Goal: Task Accomplishment & Management: Use online tool/utility

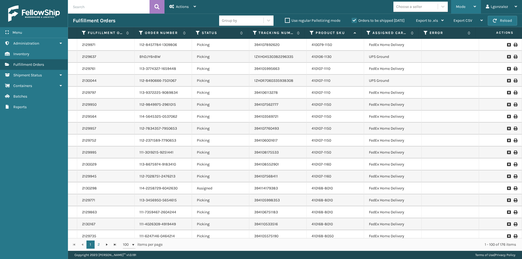
click at [478, 6] on div "Mode Regular Mode Picking Mode Labeling Mode Exit Scan Mode" at bounding box center [466, 7] width 30 height 14
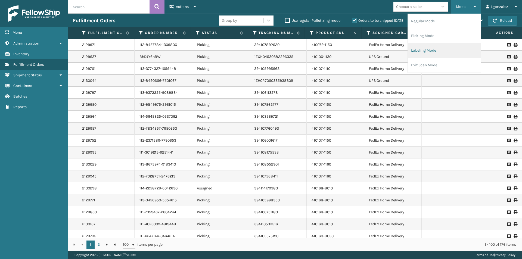
click at [430, 55] on li "Labeling Mode" at bounding box center [444, 50] width 73 height 15
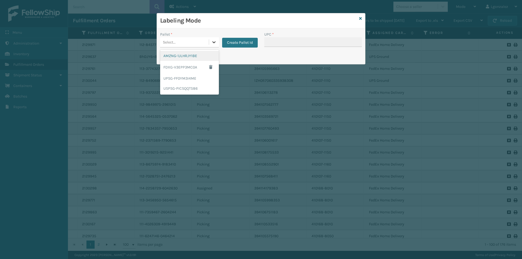
click at [210, 39] on div at bounding box center [214, 42] width 10 height 10
click at [191, 80] on div "UPSG-FF0YM3I4ME" at bounding box center [189, 78] width 59 height 10
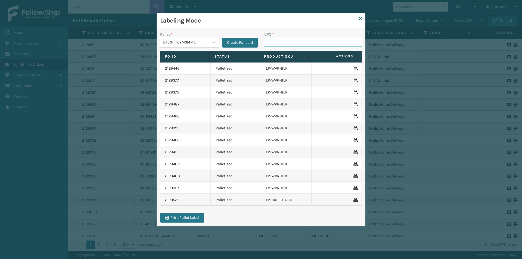
click at [293, 44] on input "UPC *" at bounding box center [313, 42] width 98 height 10
type input "LP-VBRN-BLK"
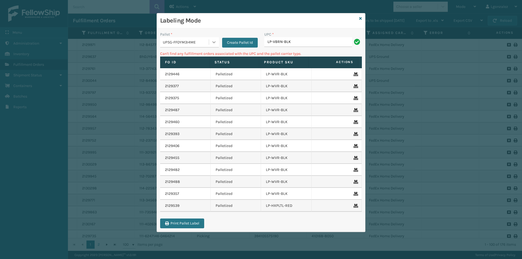
click at [215, 41] on icon at bounding box center [213, 41] width 5 height 5
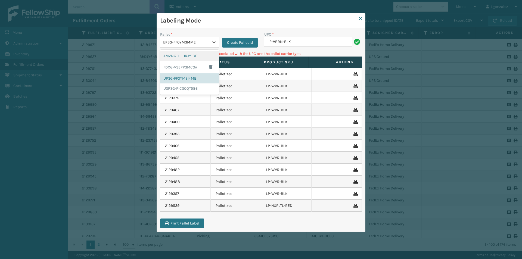
click at [200, 54] on div "AMZNG-1JLHRJY1BE" at bounding box center [189, 56] width 59 height 10
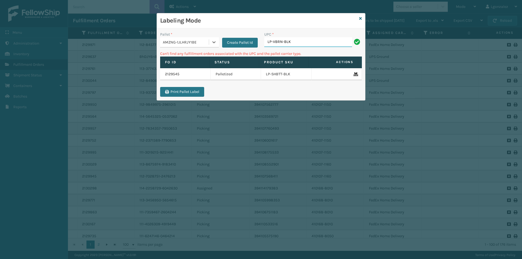
click at [301, 44] on input "LP-VBRN-BLK" at bounding box center [308, 42] width 88 height 10
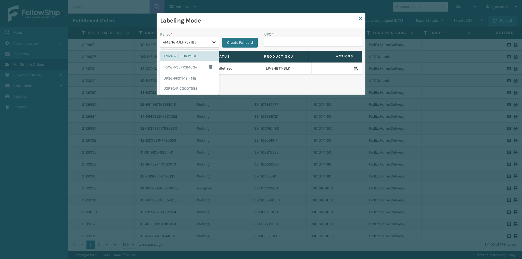
click at [213, 42] on icon at bounding box center [213, 41] width 5 height 5
click at [187, 81] on div "UPSG-FF0YM3I4ME" at bounding box center [189, 78] width 59 height 10
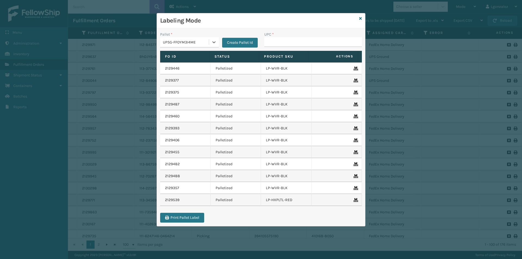
type input "810090931340"
click at [216, 41] on icon at bounding box center [213, 41] width 5 height 5
click at [276, 39] on input "UPC *" at bounding box center [313, 42] width 98 height 10
type input "810090933450"
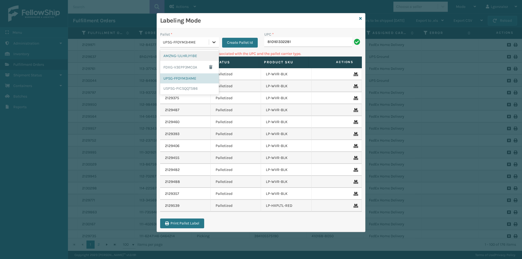
click at [215, 40] on icon at bounding box center [213, 41] width 5 height 5
click at [194, 57] on div "AMZNG-1JLHRJY1BE" at bounding box center [189, 56] width 59 height 10
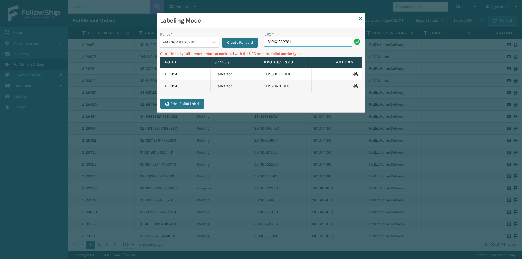
click at [305, 40] on input "810161332281" at bounding box center [308, 42] width 88 height 10
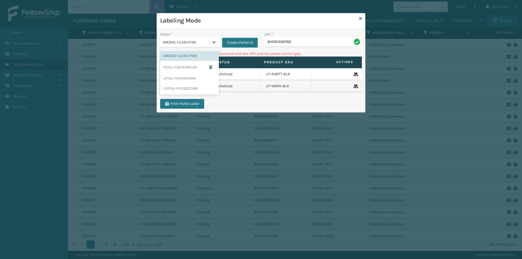
click at [216, 44] on icon at bounding box center [213, 41] width 5 height 5
click at [197, 79] on div "UPSG-FF0YM3I4ME" at bounding box center [189, 78] width 59 height 10
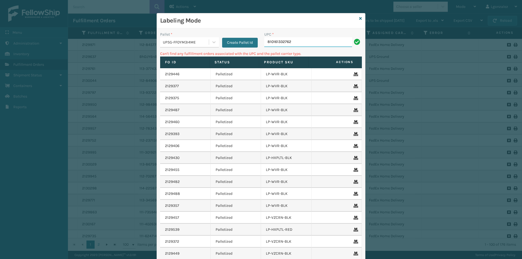
click at [293, 45] on input "810161332762" at bounding box center [308, 42] width 88 height 10
click at [294, 40] on input "810161332762" at bounding box center [308, 42] width 88 height 10
click at [294, 39] on input "810161332762" at bounding box center [308, 42] width 88 height 10
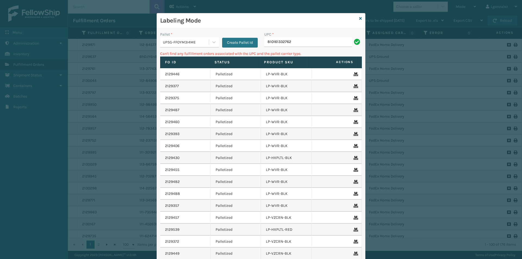
click at [294, 39] on input "810161332762" at bounding box center [308, 42] width 88 height 10
type input "LP-VBRN-BLK"
click at [209, 44] on div at bounding box center [214, 42] width 10 height 10
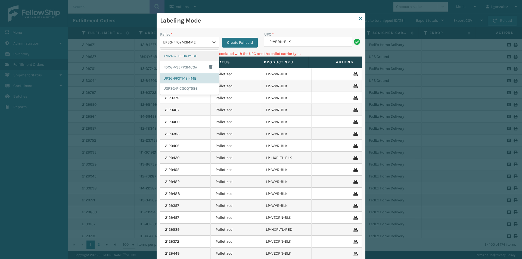
click at [196, 54] on div "AMZNG-1JLHRJY1BE" at bounding box center [189, 56] width 59 height 10
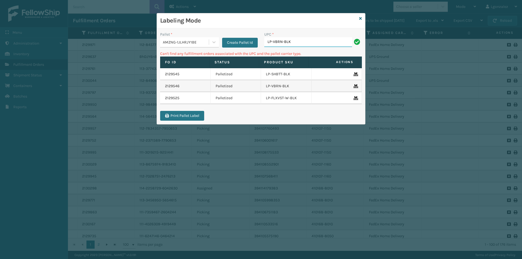
click at [298, 44] on input "LP-VBRN-BLK" at bounding box center [308, 42] width 88 height 10
click at [211, 41] on icon at bounding box center [213, 41] width 5 height 5
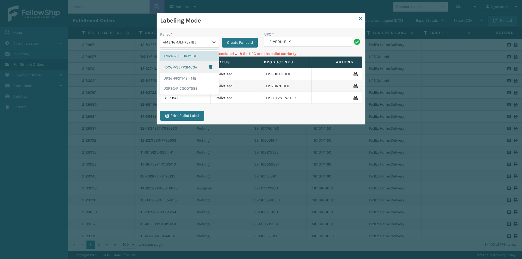
click at [188, 70] on div "FDXG-V3EPP3MC0A" at bounding box center [189, 67] width 59 height 13
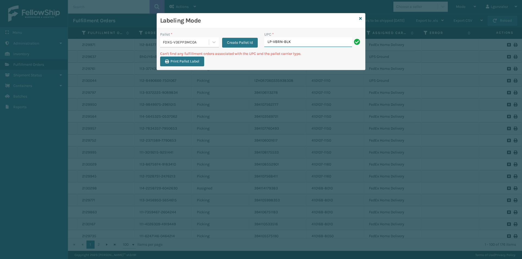
click at [298, 39] on input "LP-VBRN-BLK" at bounding box center [308, 42] width 88 height 10
type input "L"
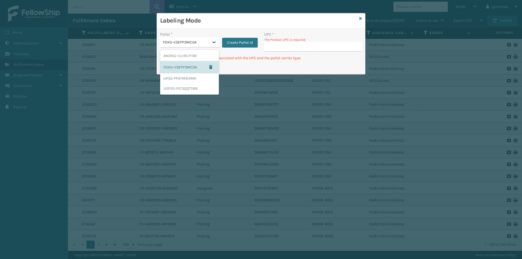
click at [213, 40] on icon at bounding box center [213, 41] width 5 height 5
click at [191, 80] on div "UPSG-FF0YM3I4ME" at bounding box center [189, 78] width 59 height 10
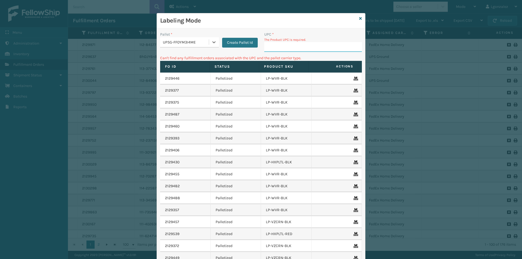
click at [270, 49] on input "UPC *" at bounding box center [313, 47] width 98 height 10
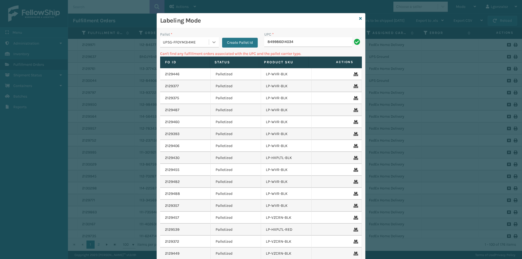
click at [212, 40] on icon at bounding box center [213, 41] width 5 height 5
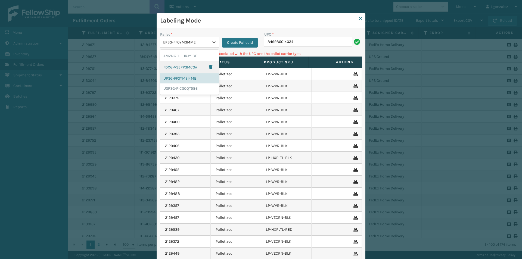
click at [191, 67] on div "FDXG-V3EPP3MC0A" at bounding box center [189, 67] width 59 height 13
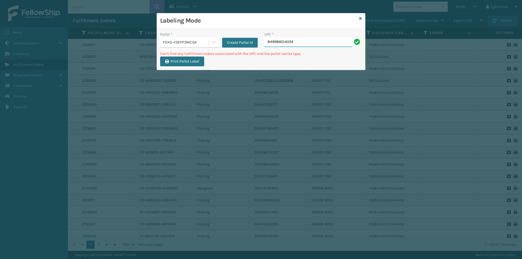
click at [313, 43] on input "849986014034" at bounding box center [308, 42] width 88 height 10
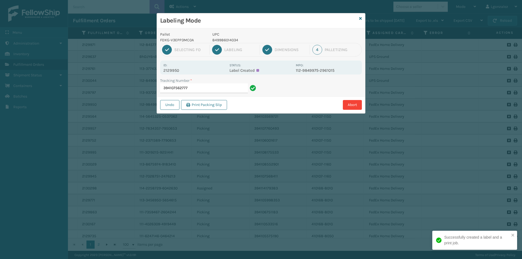
click at [234, 39] on p "849986014034" at bounding box center [253, 40] width 80 height 6
copy p "849986014034"
click at [225, 88] on input "394107562777" at bounding box center [204, 89] width 88 height 10
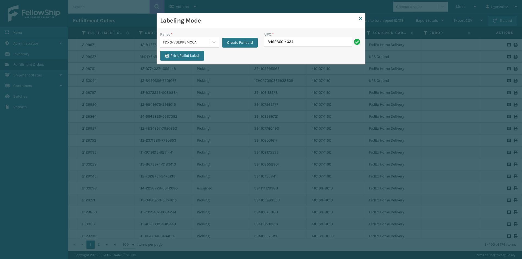
type input "849986014034"
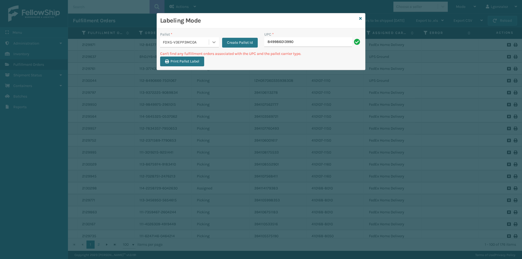
click at [214, 44] on icon at bounding box center [213, 41] width 5 height 5
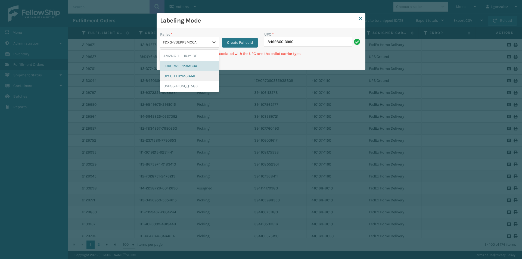
click at [190, 74] on div "UPSG-FF0YM3I4ME" at bounding box center [189, 76] width 59 height 10
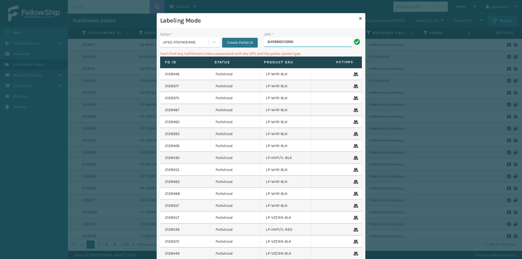
click at [305, 41] on input "849986013990" at bounding box center [308, 42] width 88 height 10
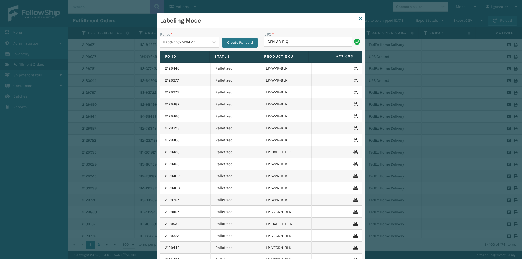
type input "GEN-AB-E-Q"
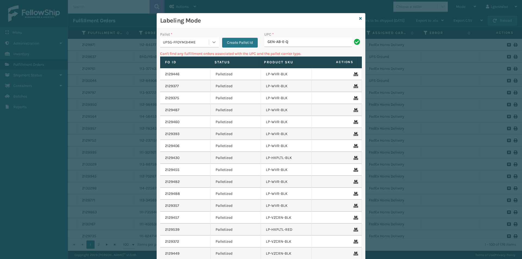
click at [211, 44] on icon at bounding box center [213, 41] width 5 height 5
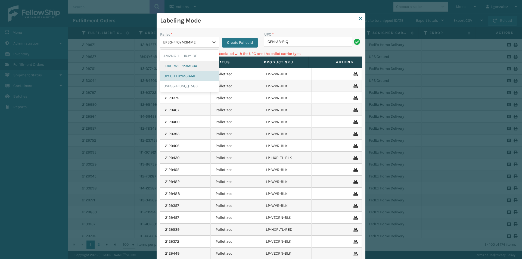
click at [191, 64] on div "FDXG-V3EPP3MC0A" at bounding box center [189, 66] width 59 height 10
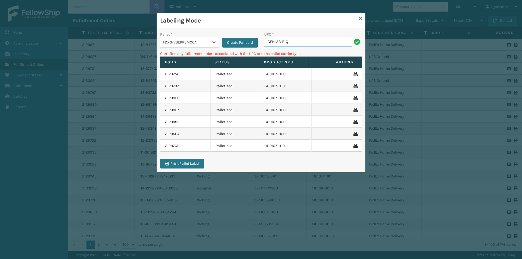
drag, startPoint x: 291, startPoint y: 42, endPoint x: 291, endPoint y: 38, distance: 4.7
click at [291, 42] on input "GEN-AB-E-Q" at bounding box center [308, 42] width 88 height 10
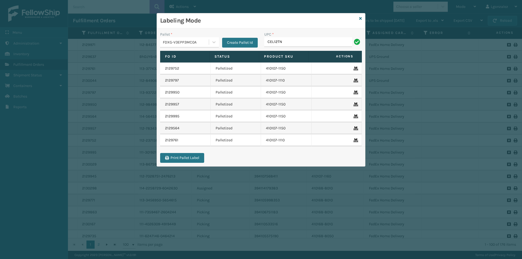
type input "CEL12TN"
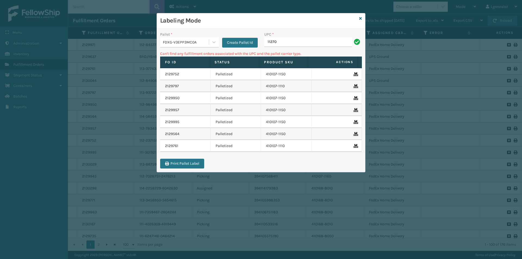
click at [278, 43] on input "11270" at bounding box center [308, 42] width 88 height 10
type input "410107-1160"
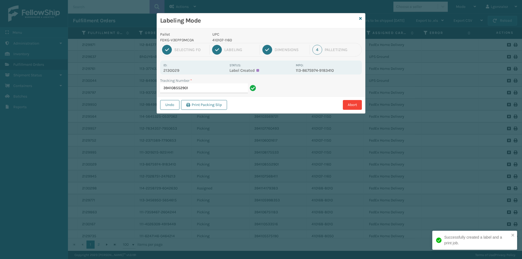
click at [223, 36] on p "UPC" at bounding box center [253, 35] width 80 height 6
click at [222, 38] on p "410107-1160" at bounding box center [253, 40] width 80 height 6
click at [222, 37] on div "UPC 410107-1160" at bounding box center [252, 37] width 87 height 11
click at [222, 37] on p "UPC" at bounding box center [253, 35] width 80 height 6
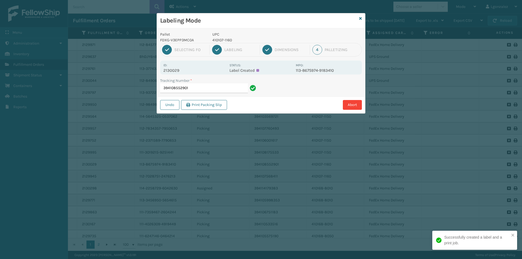
click at [226, 42] on p "410107-1160" at bounding box center [253, 40] width 80 height 6
copy p "410107-1160"
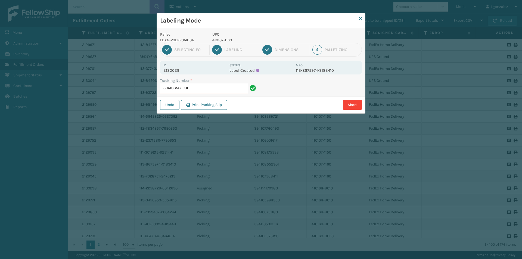
click at [229, 85] on input "394108552901" at bounding box center [204, 89] width 88 height 10
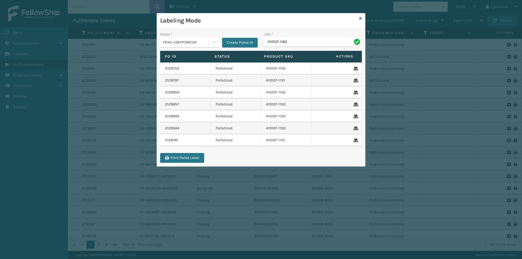
type input "410107-1160"
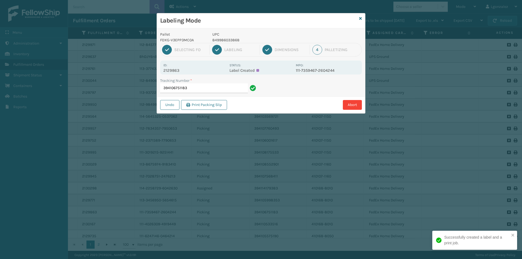
click at [219, 39] on p "849986033868" at bounding box center [253, 40] width 80 height 6
copy p "849986033868"
click at [223, 89] on input "394106751183" at bounding box center [204, 89] width 88 height 10
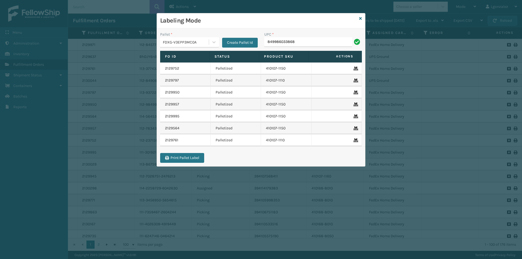
type input "849986033868"
type input "840985125455"
click at [361, 19] on icon at bounding box center [360, 19] width 3 height 4
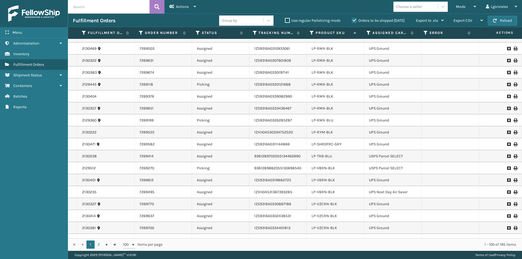
scroll to position [680, 0]
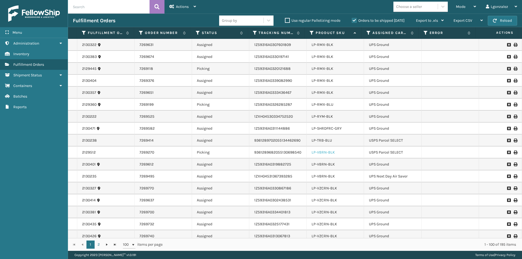
click at [324, 153] on link "LP-VBRN-BLK" at bounding box center [323, 152] width 23 height 5
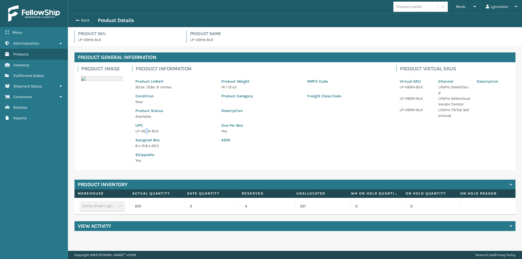
click at [147, 131] on p "LP-VBRN-BLK" at bounding box center [175, 131] width 79 height 6
click at [83, 25] on div "Back Product Details" at bounding box center [295, 21] width 454 height 14
click at [84, 22] on button "Back" at bounding box center [85, 20] width 25 height 5
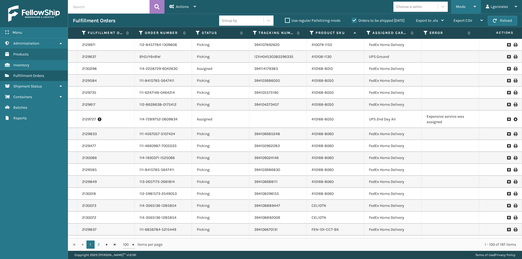
click at [477, 9] on div "Mode Regular Mode Picking Mode Labeling Mode Exit Scan Mode" at bounding box center [466, 7] width 30 height 14
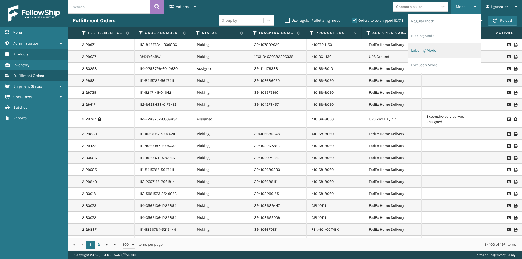
click at [436, 51] on li "Labeling Mode" at bounding box center [444, 50] width 73 height 15
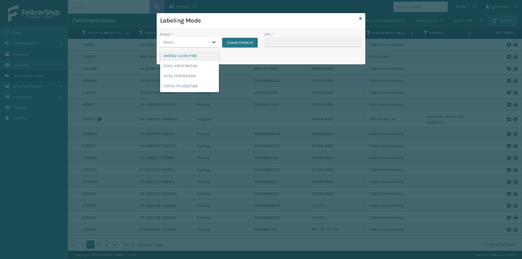
click at [211, 39] on div at bounding box center [214, 42] width 10 height 10
drag, startPoint x: 194, startPoint y: 88, endPoint x: 195, endPoint y: 82, distance: 6.1
click at [194, 87] on div "USPSG-PICSQQT586" at bounding box center [189, 86] width 59 height 10
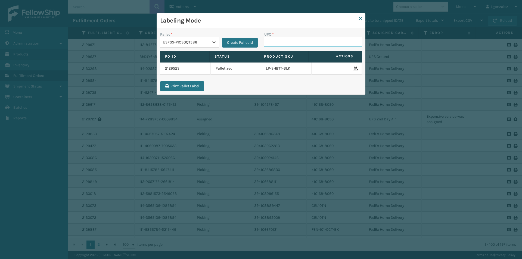
click at [291, 45] on input "UPC *" at bounding box center [313, 42] width 98 height 10
paste input "LP-VBRN-BLK"
type input "LP-VBRN-BLK"
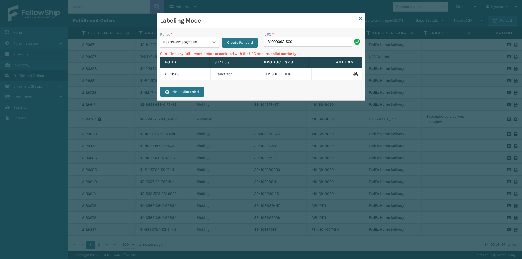
click at [213, 43] on icon at bounding box center [213, 41] width 5 height 5
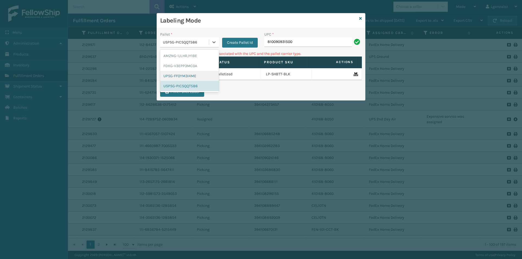
click at [191, 72] on div "UPSG-FF0YM3I4ME" at bounding box center [189, 76] width 59 height 10
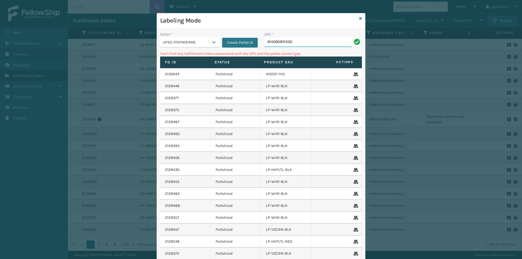
click at [301, 44] on input "810090931500" at bounding box center [308, 42] width 88 height 10
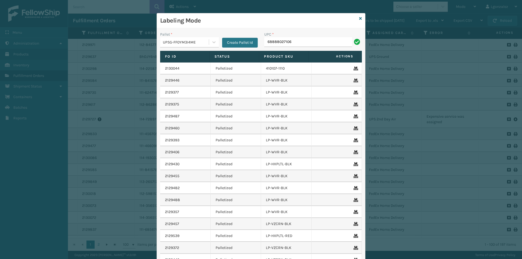
type input "68888027106"
type input "LP-INFZMAT-BLK"
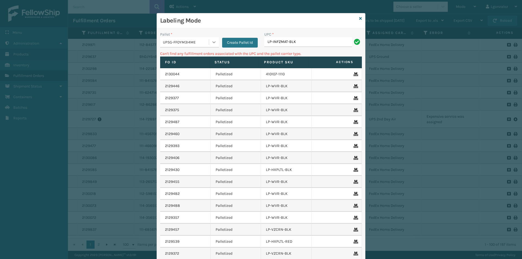
click at [213, 46] on div at bounding box center [214, 42] width 10 height 10
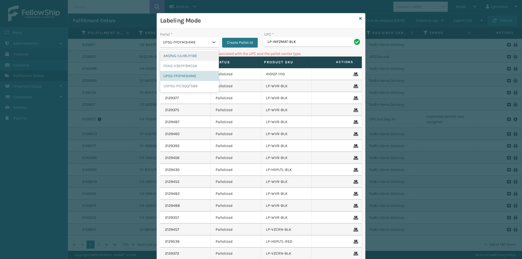
click at [196, 54] on div "AMZNG-1JLHRJY1BE" at bounding box center [189, 56] width 59 height 10
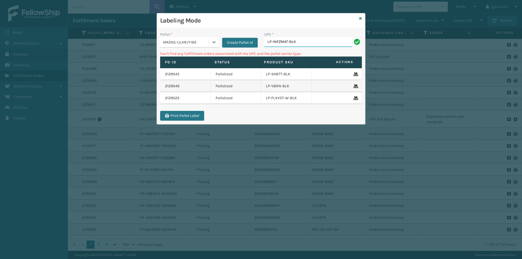
click at [300, 41] on input "LP-INFZMAT-BLK" at bounding box center [308, 42] width 88 height 10
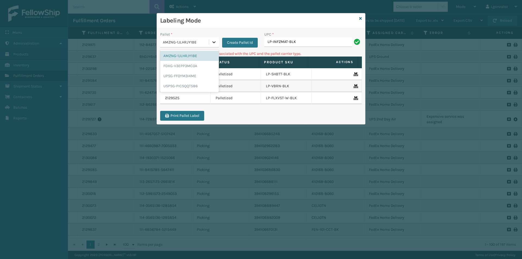
click at [212, 42] on icon at bounding box center [213, 41] width 5 height 5
click at [190, 84] on div "USPSG-PICSQQT586" at bounding box center [189, 86] width 59 height 10
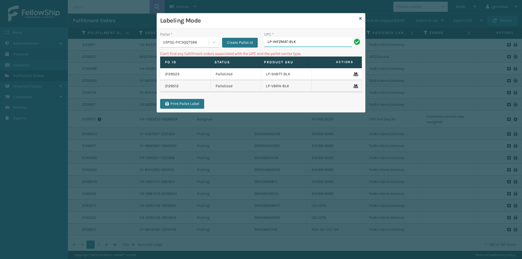
click at [309, 40] on input "LP-INFZMAT-BLK" at bounding box center [308, 42] width 88 height 10
drag, startPoint x: 362, startPoint y: 20, endPoint x: 357, endPoint y: 23, distance: 5.7
click at [362, 20] on div "Labeling Mode Pallet * USPSG-PICSQQT586 Create Pallet Id UPC * LP-INFZMAT-BLK C…" at bounding box center [261, 63] width 209 height 100
click at [358, 19] on div "Labeling Mode" at bounding box center [261, 20] width 208 height 15
click at [361, 19] on icon at bounding box center [360, 19] width 3 height 4
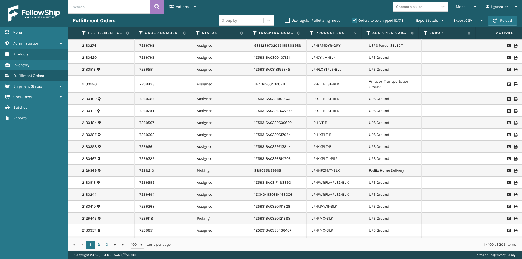
scroll to position [354, 0]
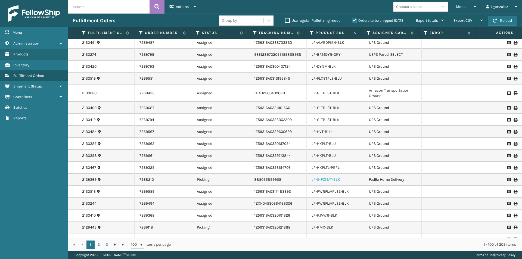
click at [334, 180] on link "LP-INFZMAT-BLK" at bounding box center [326, 179] width 29 height 5
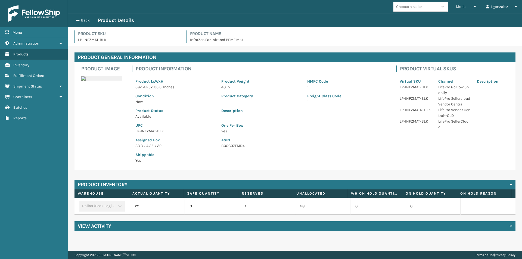
click at [151, 128] on p "UPC" at bounding box center [175, 126] width 79 height 6
click at [151, 130] on p "LP-INFZMAT-BLK" at bounding box center [175, 131] width 79 height 6
click at [152, 131] on p "LP-INFZMAT-BLK" at bounding box center [175, 131] width 79 height 6
copy p "LP-INFZMAT-BLK"
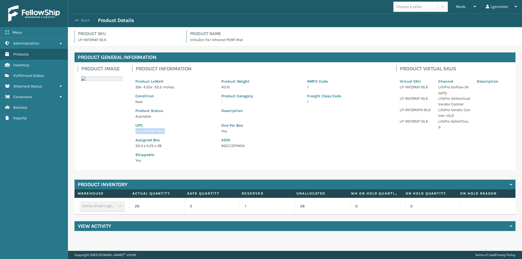
click at [82, 20] on button "Back" at bounding box center [85, 20] width 25 height 5
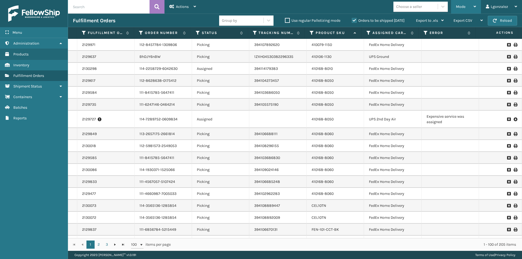
click at [477, 9] on div "Mode Regular Mode Picking Mode Labeling Mode Exit Scan Mode" at bounding box center [466, 7] width 30 height 14
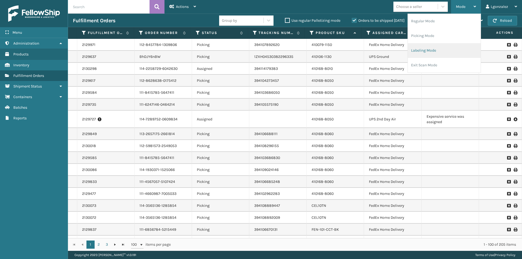
click at [423, 49] on li "Labeling Mode" at bounding box center [444, 50] width 73 height 15
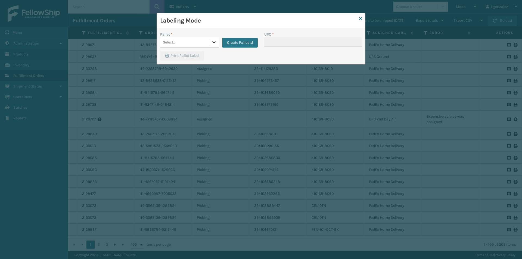
click at [212, 45] on div at bounding box center [214, 42] width 10 height 10
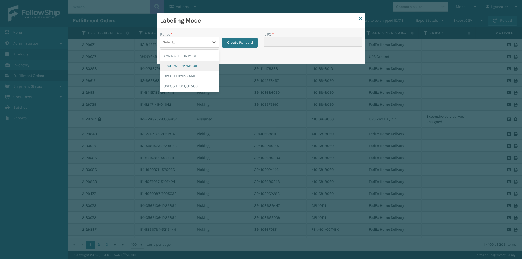
click at [192, 66] on div "FDXG-V3EPP3MC0A" at bounding box center [189, 66] width 59 height 10
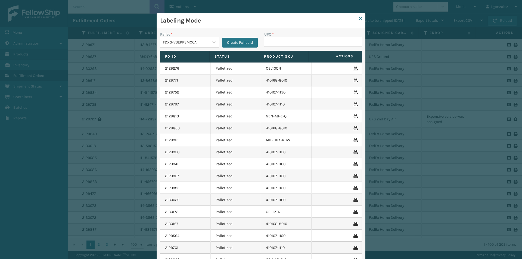
drag, startPoint x: 261, startPoint y: 38, endPoint x: 263, endPoint y: 41, distance: 3.1
click at [261, 38] on div "UPC *" at bounding box center [313, 41] width 104 height 19
click at [265, 42] on input "UPC *" at bounding box center [313, 42] width 98 height 10
paste input "LP-INFZMAT-BLK"
type input "LP-INFZMAT-BLK"
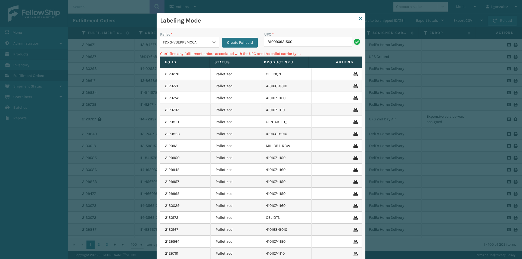
click at [214, 42] on icon at bounding box center [213, 41] width 5 height 5
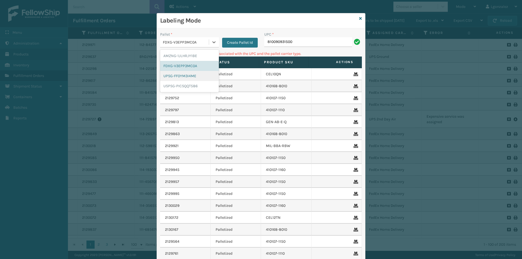
click at [185, 77] on div "UPSG-FF0YM3I4ME" at bounding box center [189, 76] width 59 height 10
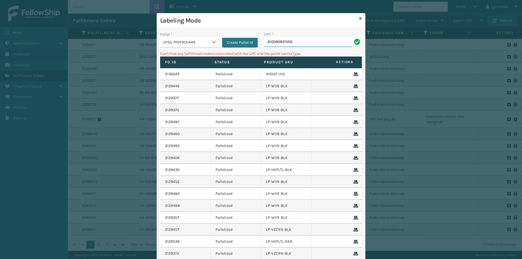
click at [304, 41] on input "810090931500" at bounding box center [308, 42] width 88 height 10
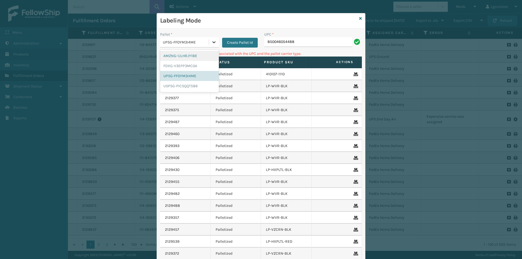
click at [212, 44] on icon at bounding box center [213, 41] width 5 height 5
click at [192, 66] on div "FDXG-V3EPP3MC0A" at bounding box center [189, 66] width 59 height 10
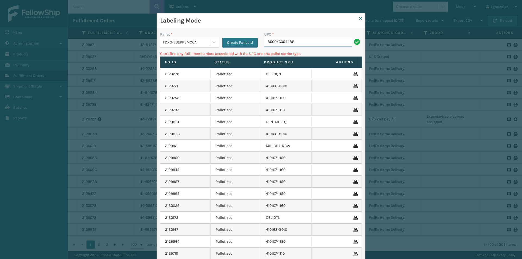
drag, startPoint x: 311, startPoint y: 43, endPoint x: 316, endPoint y: 42, distance: 4.8
click at [311, 44] on input "850046054488" at bounding box center [308, 42] width 88 height 10
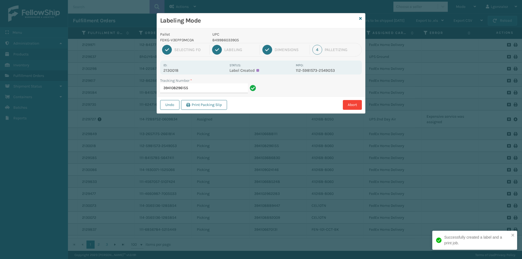
click at [221, 41] on p "849986033905" at bounding box center [253, 40] width 80 height 6
copy p "849986033905"
click at [212, 94] on div "Tracking Number * 394108296155" at bounding box center [209, 87] width 104 height 19
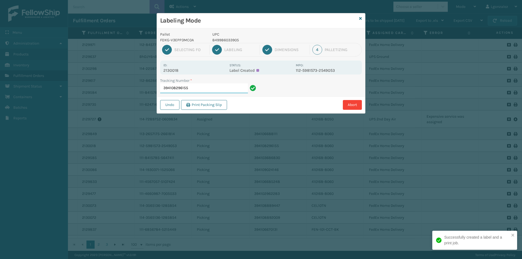
click at [212, 88] on input "394108296155" at bounding box center [204, 89] width 88 height 10
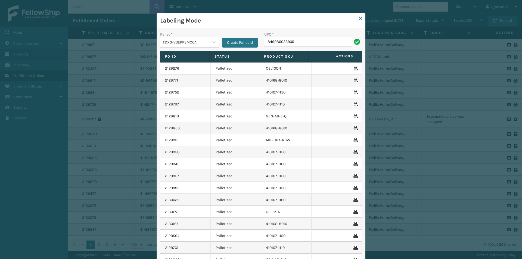
type input "849986033905"
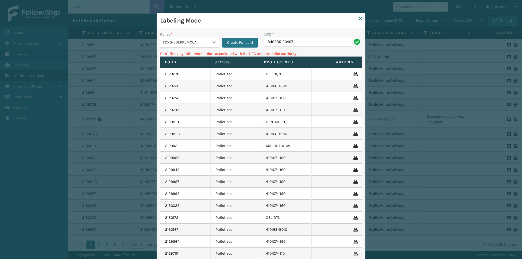
click at [213, 42] on icon at bounding box center [213, 41] width 5 height 5
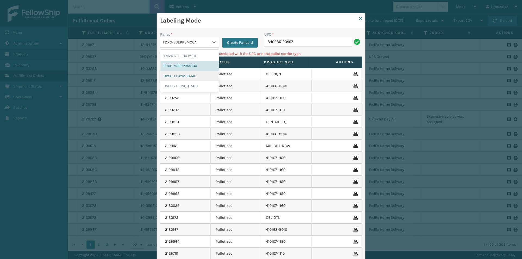
click at [196, 76] on div "UPSG-FF0YM3I4ME" at bounding box center [189, 76] width 59 height 10
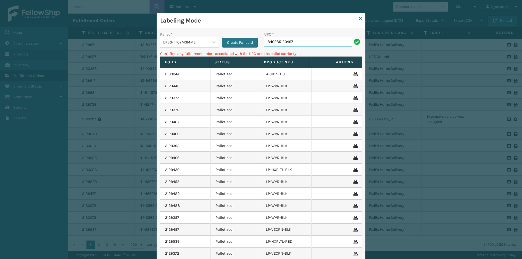
click at [299, 42] on input "840985120467" at bounding box center [308, 42] width 88 height 10
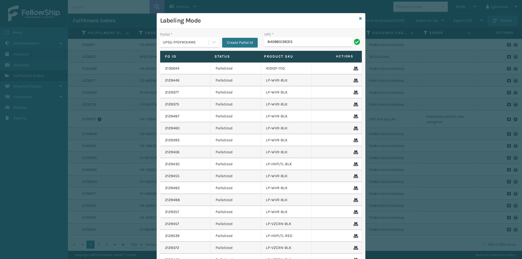
type input "840985126315"
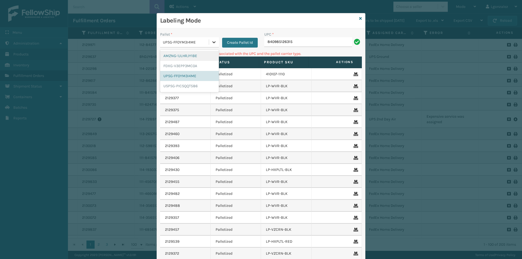
click at [213, 42] on icon at bounding box center [214, 42] width 3 height 2
drag, startPoint x: 183, startPoint y: 66, endPoint x: 219, endPoint y: 66, distance: 36.5
click at [183, 66] on div "FDXG-V3EPP3MC0A" at bounding box center [189, 66] width 59 height 10
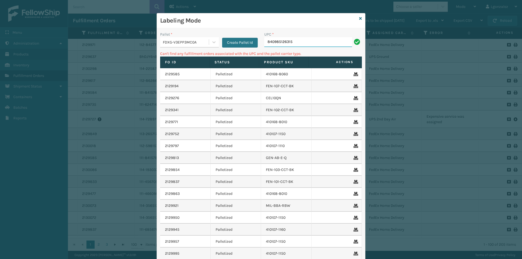
click at [309, 41] on input "840985126315" at bounding box center [308, 42] width 88 height 10
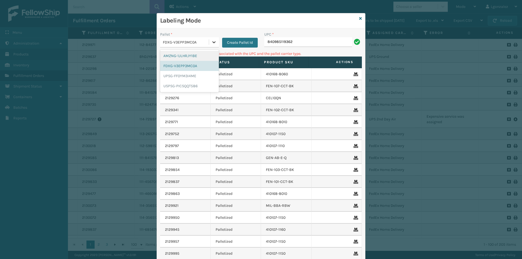
click at [214, 43] on icon at bounding box center [213, 41] width 5 height 5
click at [192, 76] on div "UPSG-FF0YM3I4ME" at bounding box center [189, 76] width 59 height 10
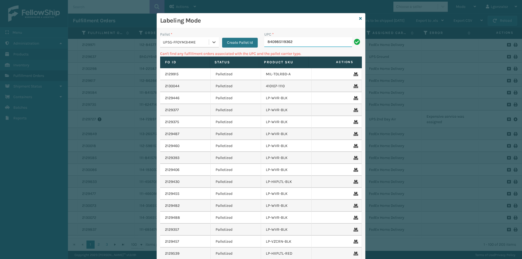
click at [306, 39] on input "840985119362" at bounding box center [308, 42] width 88 height 10
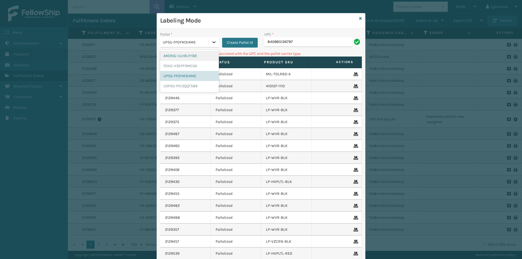
click at [212, 45] on div at bounding box center [214, 42] width 10 height 10
click at [188, 73] on div "UPSG-FF0YM3I4ME" at bounding box center [189, 76] width 59 height 10
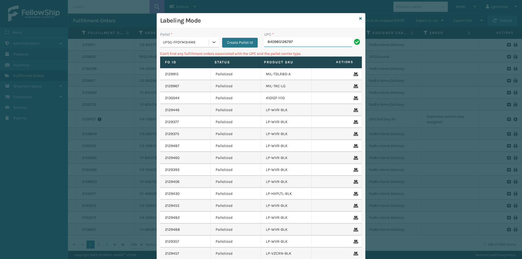
click at [301, 42] on input "840985126797" at bounding box center [308, 42] width 88 height 10
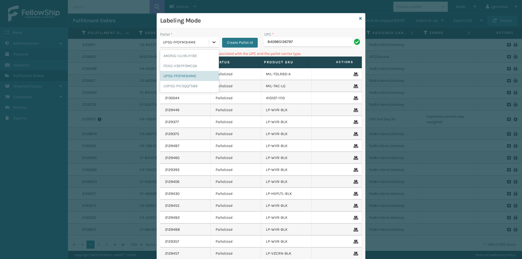
click at [212, 42] on icon at bounding box center [213, 41] width 5 height 5
click at [188, 85] on div "USPSG-PICSQQT586" at bounding box center [189, 86] width 59 height 10
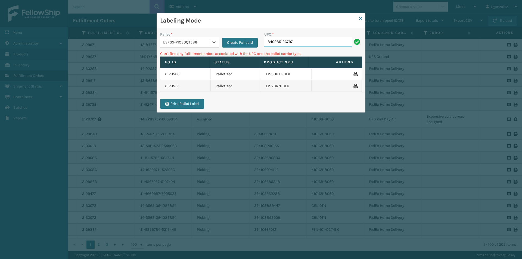
click at [307, 43] on input "840985126797" at bounding box center [308, 42] width 88 height 10
type input "8"
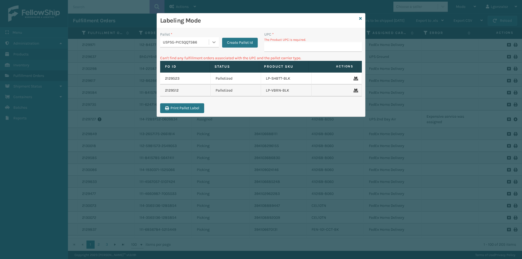
click at [213, 43] on icon at bounding box center [213, 41] width 5 height 5
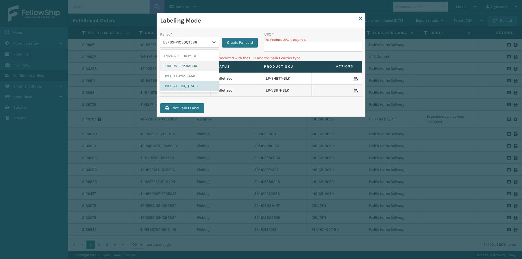
click at [195, 64] on div "FDXG-V3EPP3MC0A" at bounding box center [189, 66] width 59 height 10
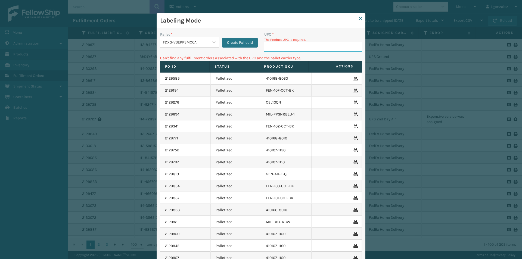
click at [279, 48] on input "UPC *" at bounding box center [313, 47] width 98 height 10
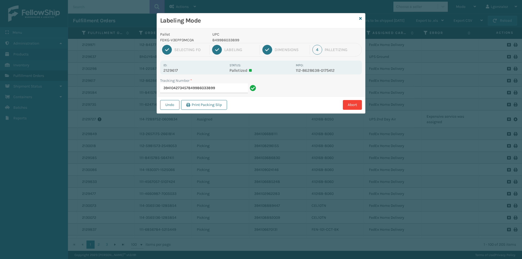
type input "394104273457849986033899"
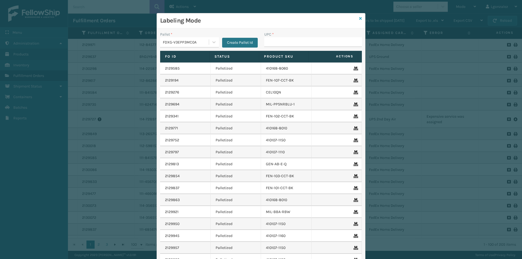
click at [359, 17] on icon at bounding box center [360, 19] width 3 height 4
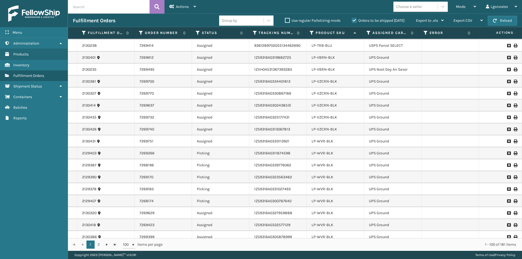
scroll to position [517, 0]
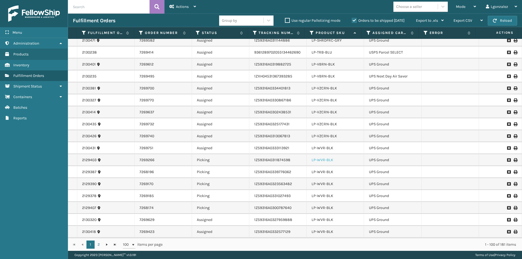
click at [318, 160] on link "LP-WVR-BLK" at bounding box center [323, 160] width 22 height 5
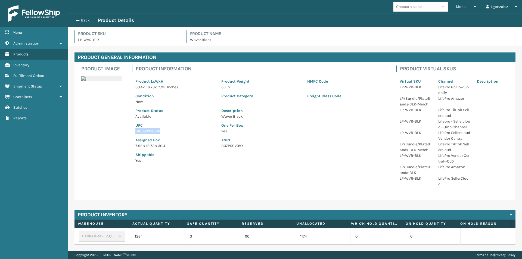
drag, startPoint x: 134, startPoint y: 130, endPoint x: 165, endPoint y: 131, distance: 30.5
click at [165, 131] on div "UPC 810090930916" at bounding box center [175, 126] width 86 height 15
copy p "810090930916"
click at [38, 78] on link "Fulfillment Orders" at bounding box center [34, 75] width 68 height 11
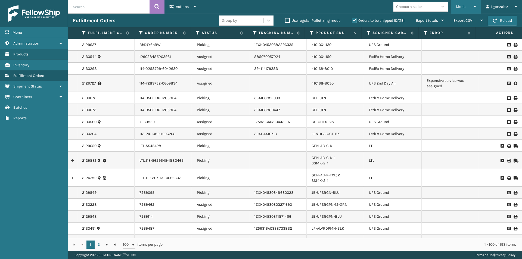
click at [474, 7] on div "Mode" at bounding box center [466, 7] width 20 height 14
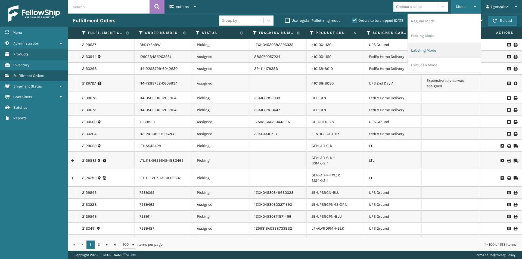
click at [439, 53] on li "Labeling Mode" at bounding box center [444, 50] width 73 height 15
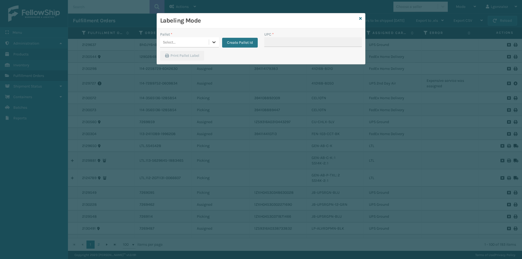
click at [215, 43] on icon at bounding box center [213, 41] width 5 height 5
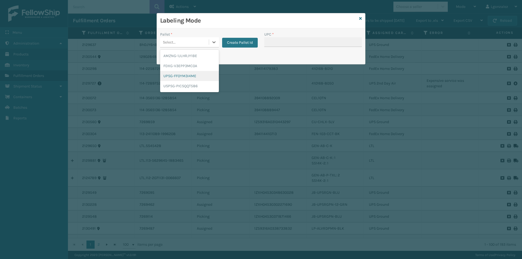
click at [198, 78] on div "UPSG-FF0YM3I4ME" at bounding box center [189, 76] width 59 height 10
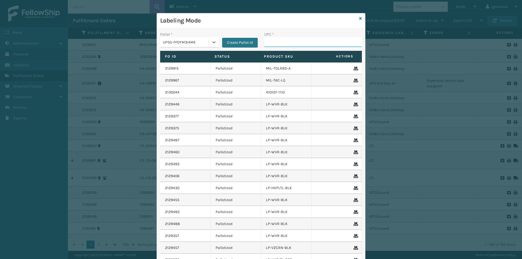
click at [274, 43] on input "UPC *" at bounding box center [313, 42] width 98 height 10
paste input "810090930916"
type input "810090930916"
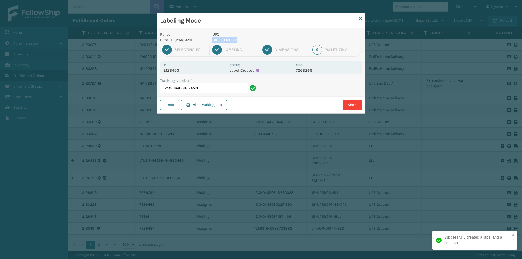
drag, startPoint x: 212, startPoint y: 40, endPoint x: 244, endPoint y: 41, distance: 31.6
click at [244, 41] on p "810090930916" at bounding box center [253, 40] width 80 height 6
copy p "810090930916"
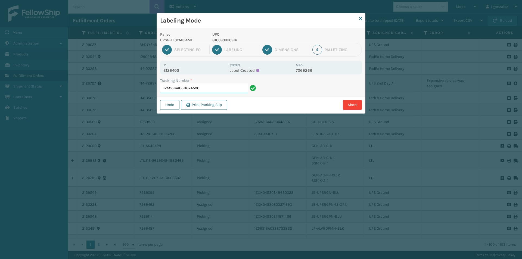
click at [205, 90] on input "1Z59316A0311874598" at bounding box center [204, 89] width 88 height 10
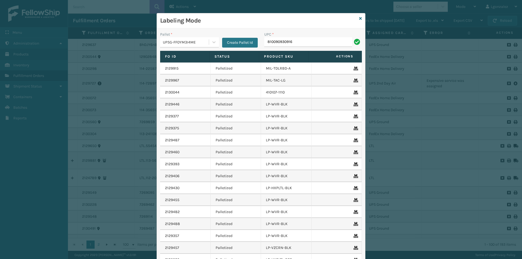
type input "810090930916"
click at [360, 17] on div "Labeling Mode" at bounding box center [261, 20] width 208 height 15
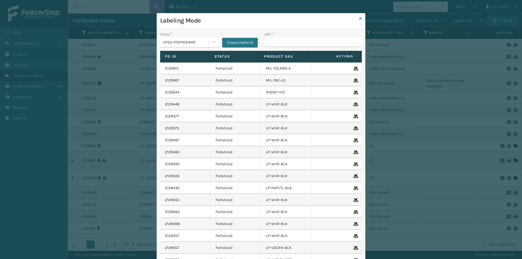
click at [359, 19] on icon at bounding box center [360, 19] width 3 height 4
